Goal: Find specific page/section: Find specific page/section

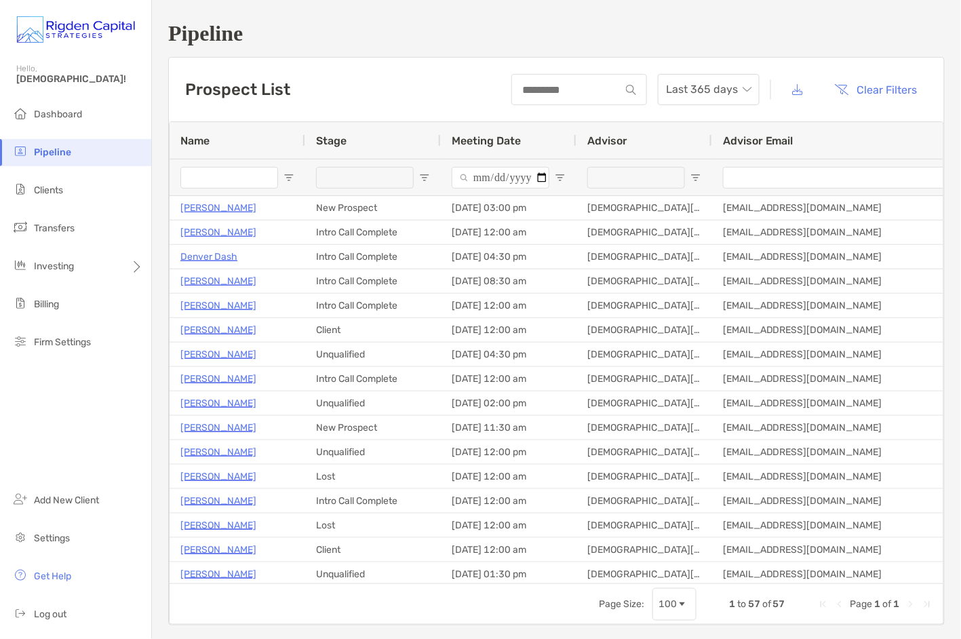
scroll to position [0, 5]
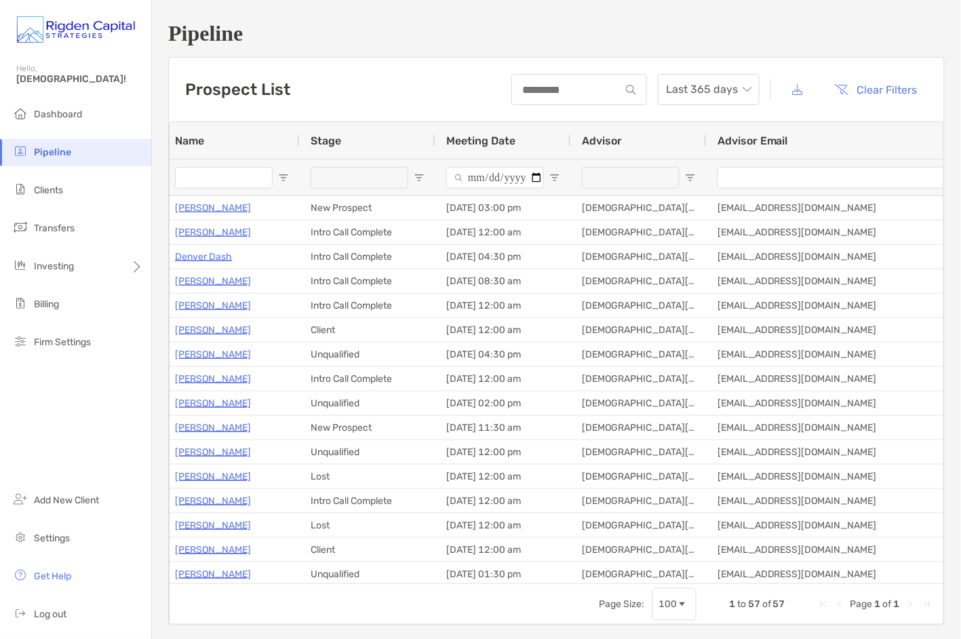
click at [234, 177] on input "Name Filter Input" at bounding box center [224, 178] width 98 height 22
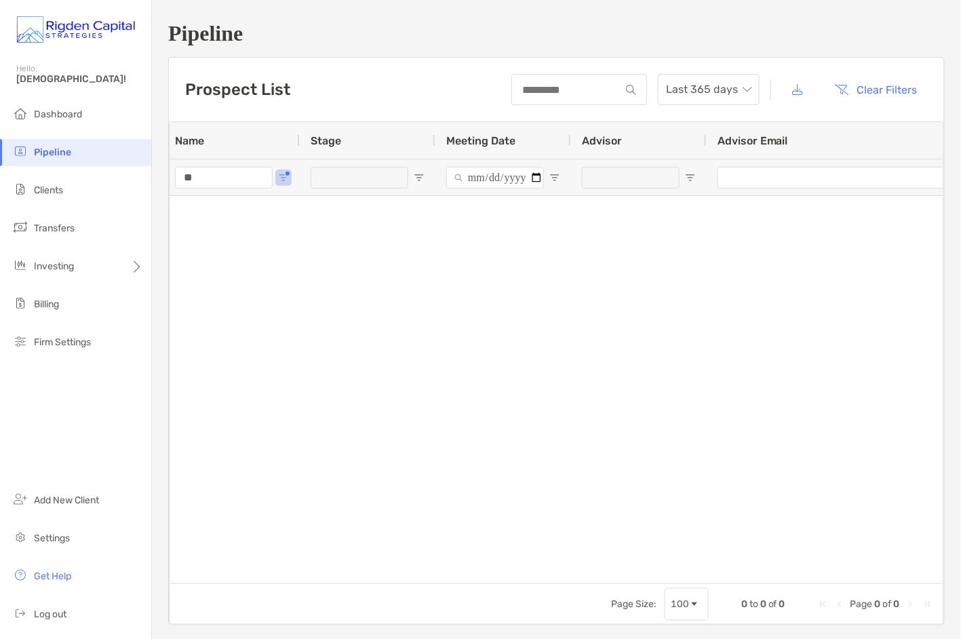
type input "*"
type input "****"
click at [46, 188] on span "Clients" at bounding box center [48, 190] width 29 height 12
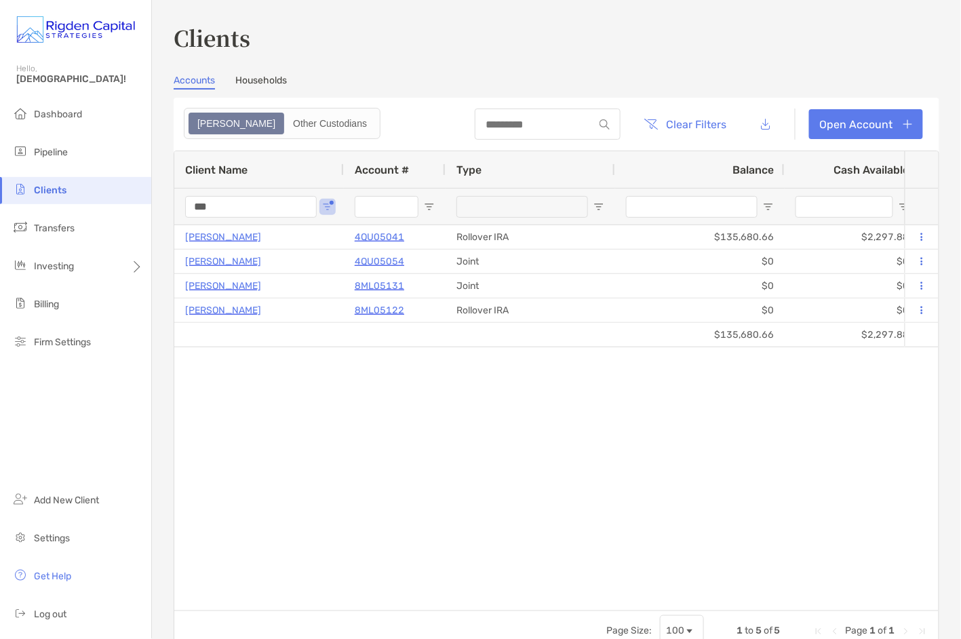
drag, startPoint x: 194, startPoint y: 202, endPoint x: 173, endPoint y: 201, distance: 21.0
click at [174, 201] on div "Client Name Account # Type Balance Cash Available 10 Day Performance ITD YTD St…" at bounding box center [556, 400] width 765 height 501
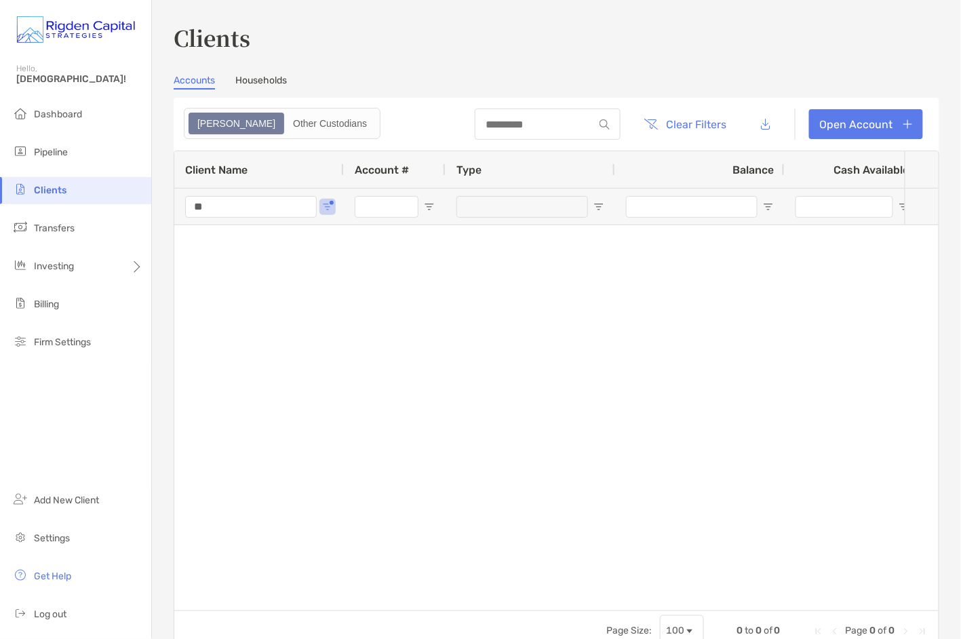
type input "*"
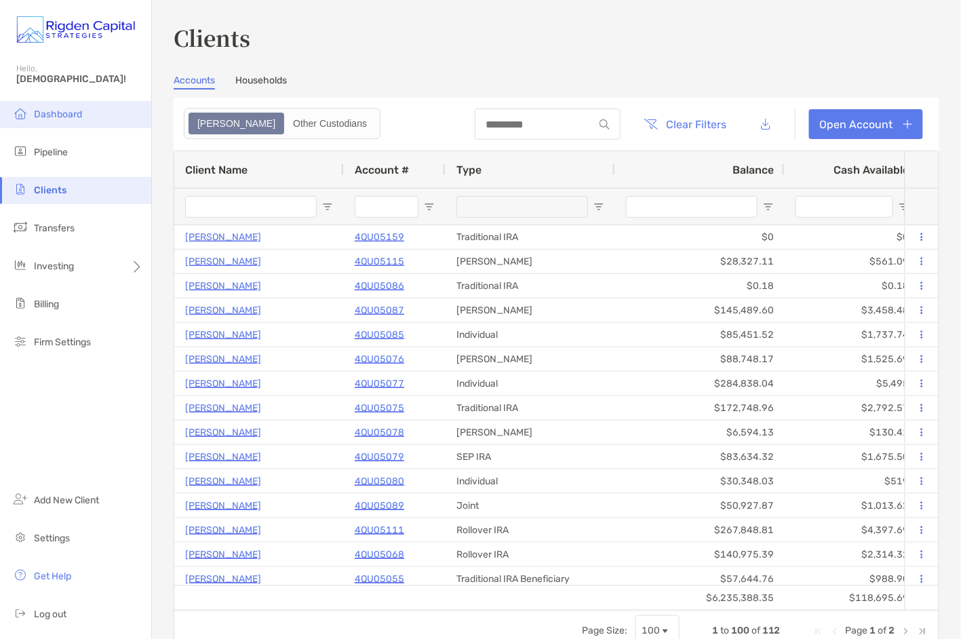
click at [71, 108] on span "Dashboard" at bounding box center [58, 114] width 48 height 12
